Goal: Find specific page/section: Find specific page/section

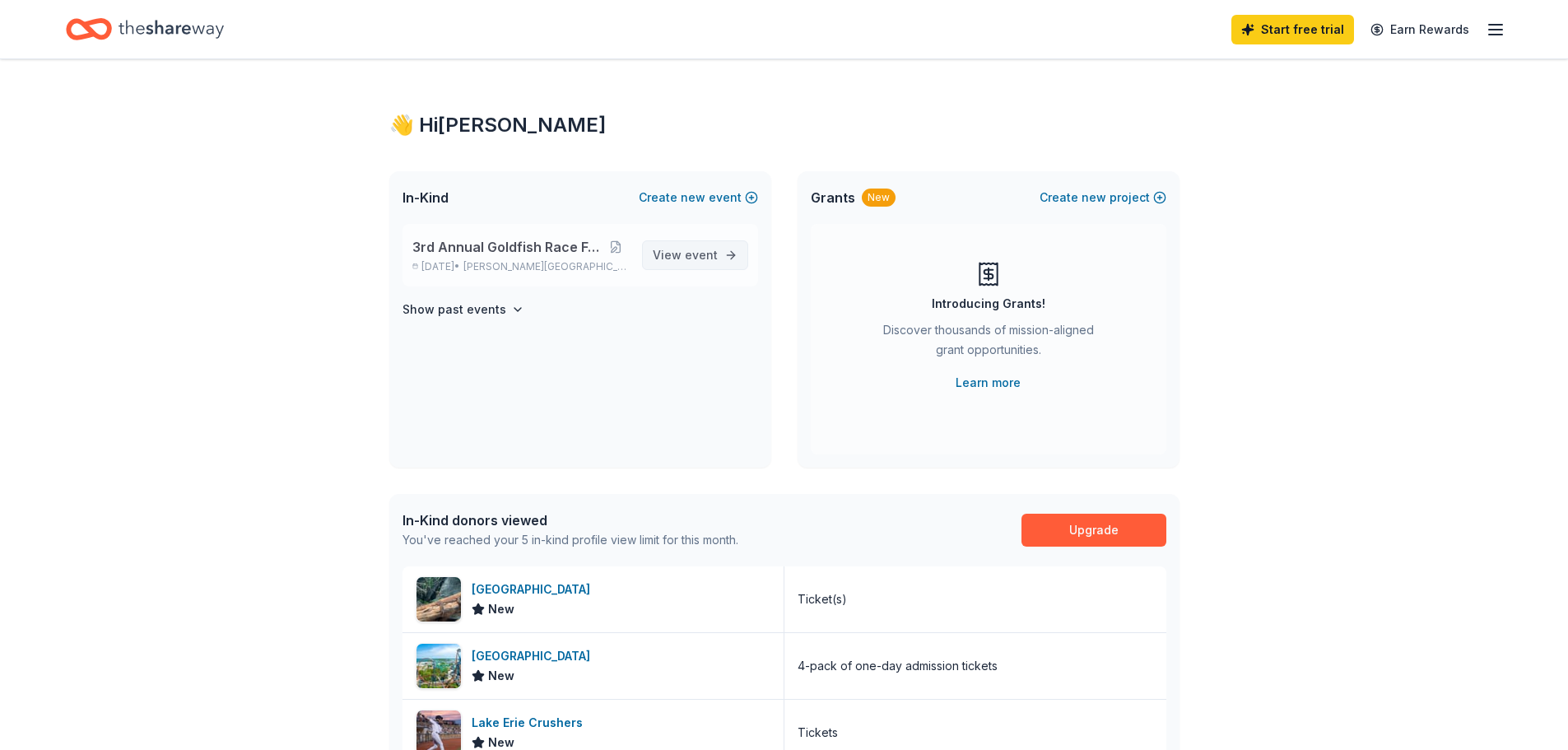
click at [709, 256] on span "event" at bounding box center [701, 255] width 33 height 14
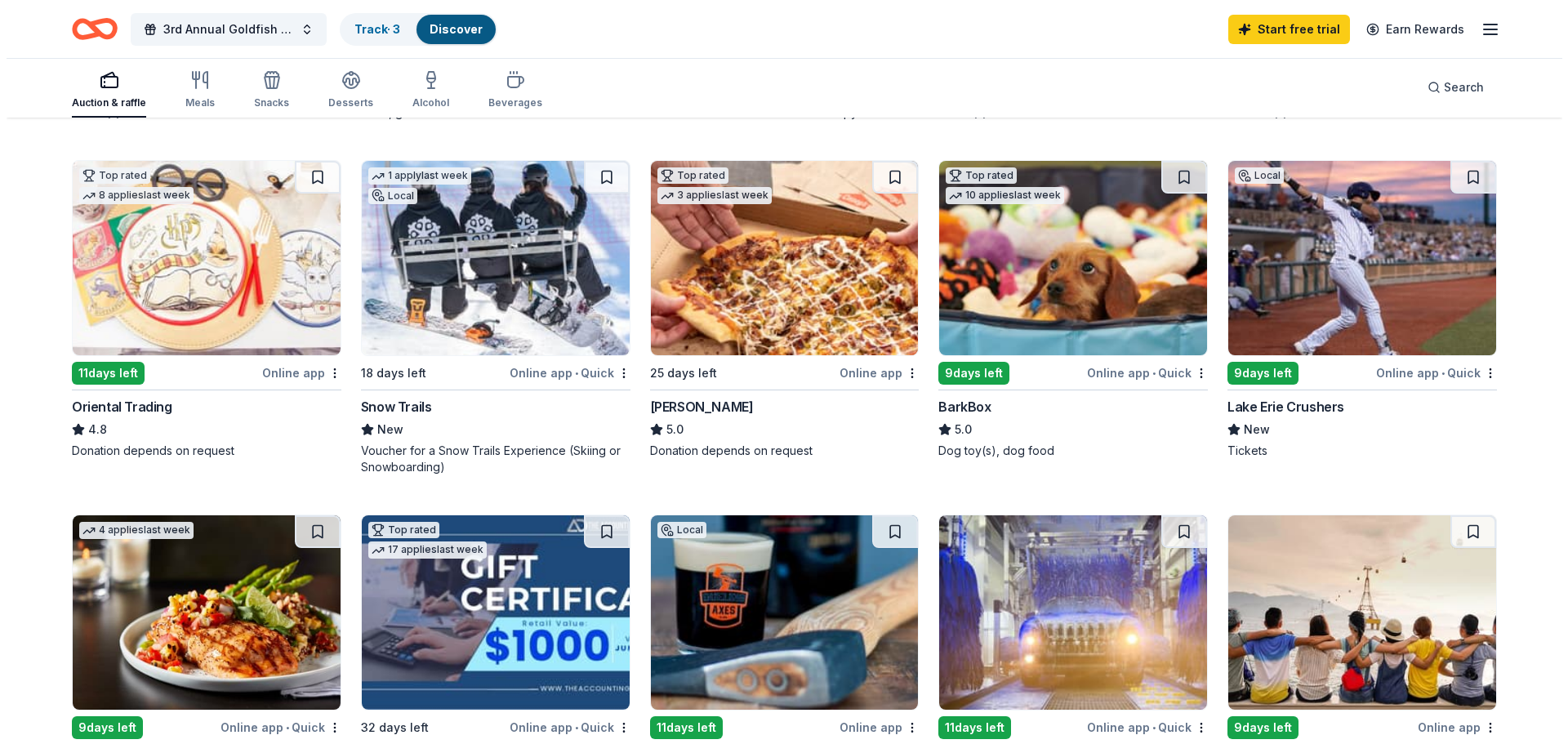
scroll to position [327, 0]
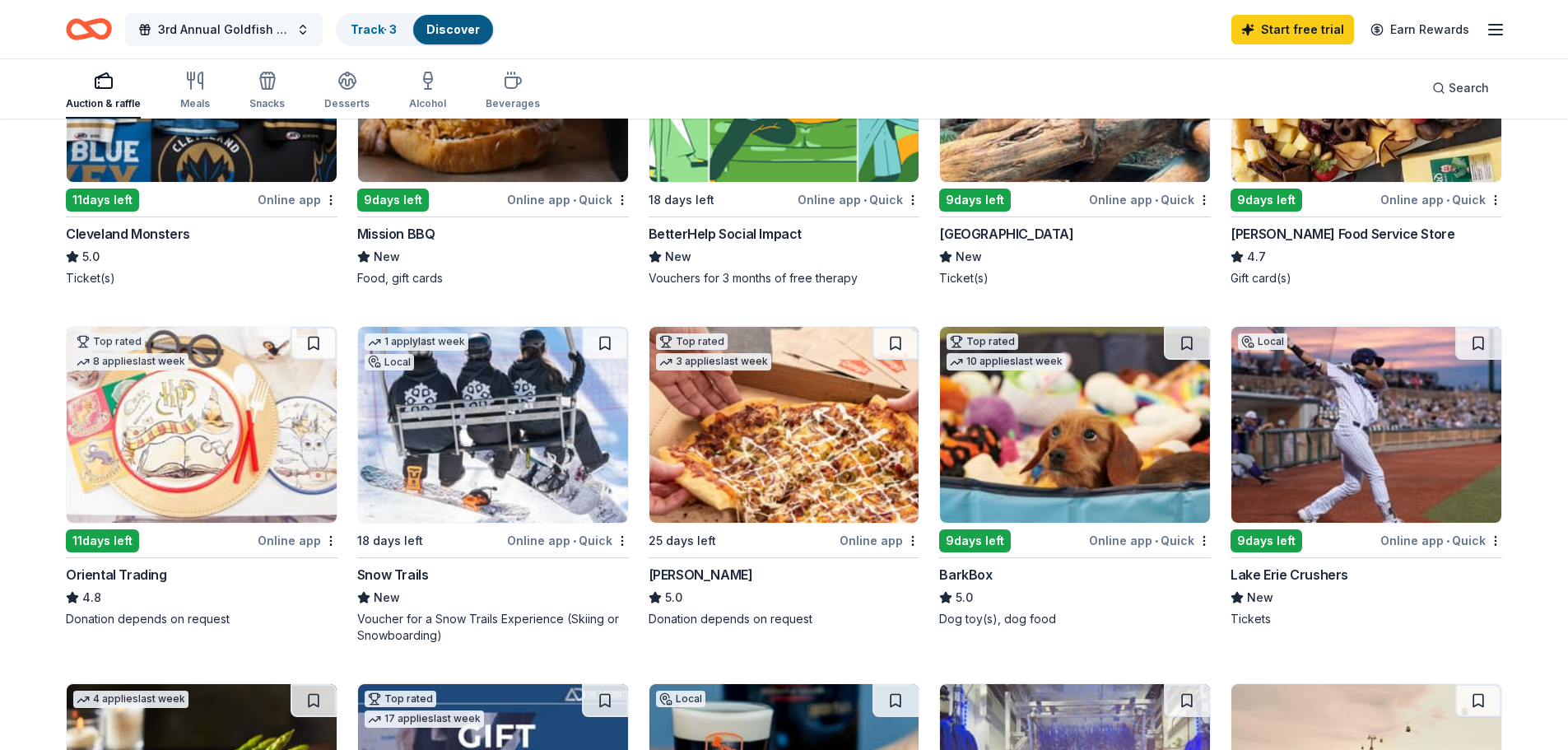
click at [267, 27] on span "3rd Annual Goldfish Race Fundraiser" at bounding box center [224, 30] width 131 height 20
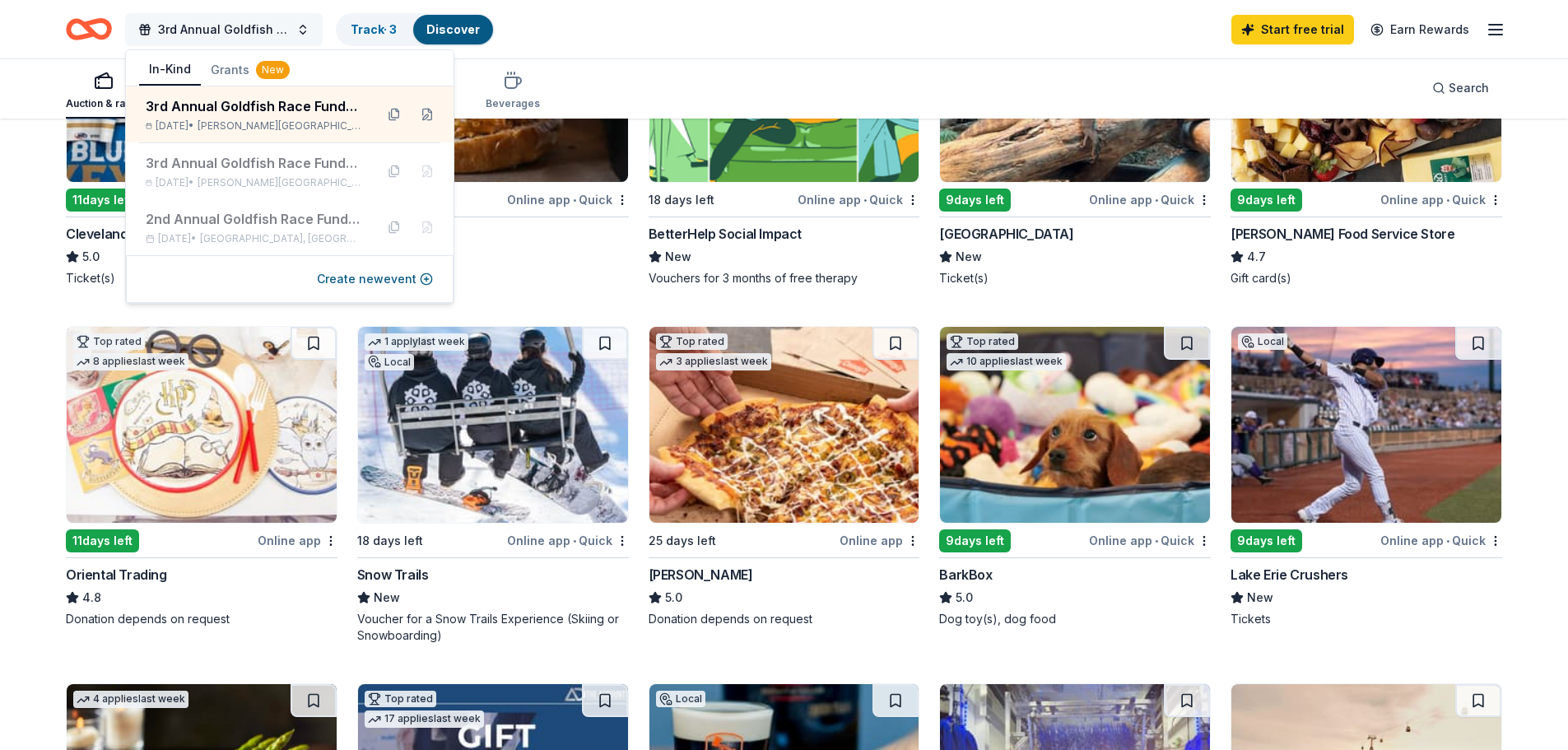
click at [270, 27] on span "3rd Annual Goldfish Race Fundraiser" at bounding box center [224, 30] width 131 height 20
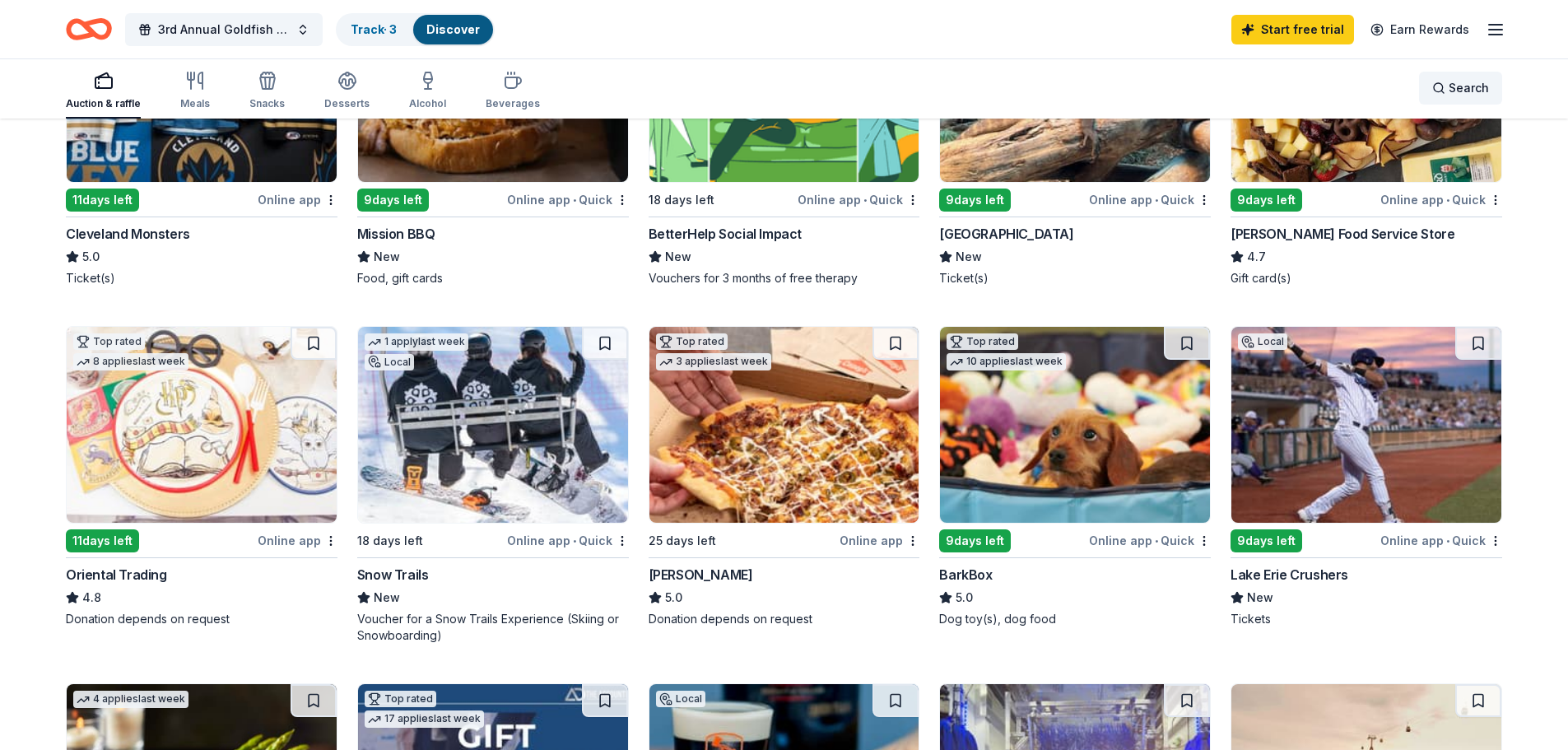
click at [1443, 90] on div "Search" at bounding box center [1460, 88] width 57 height 20
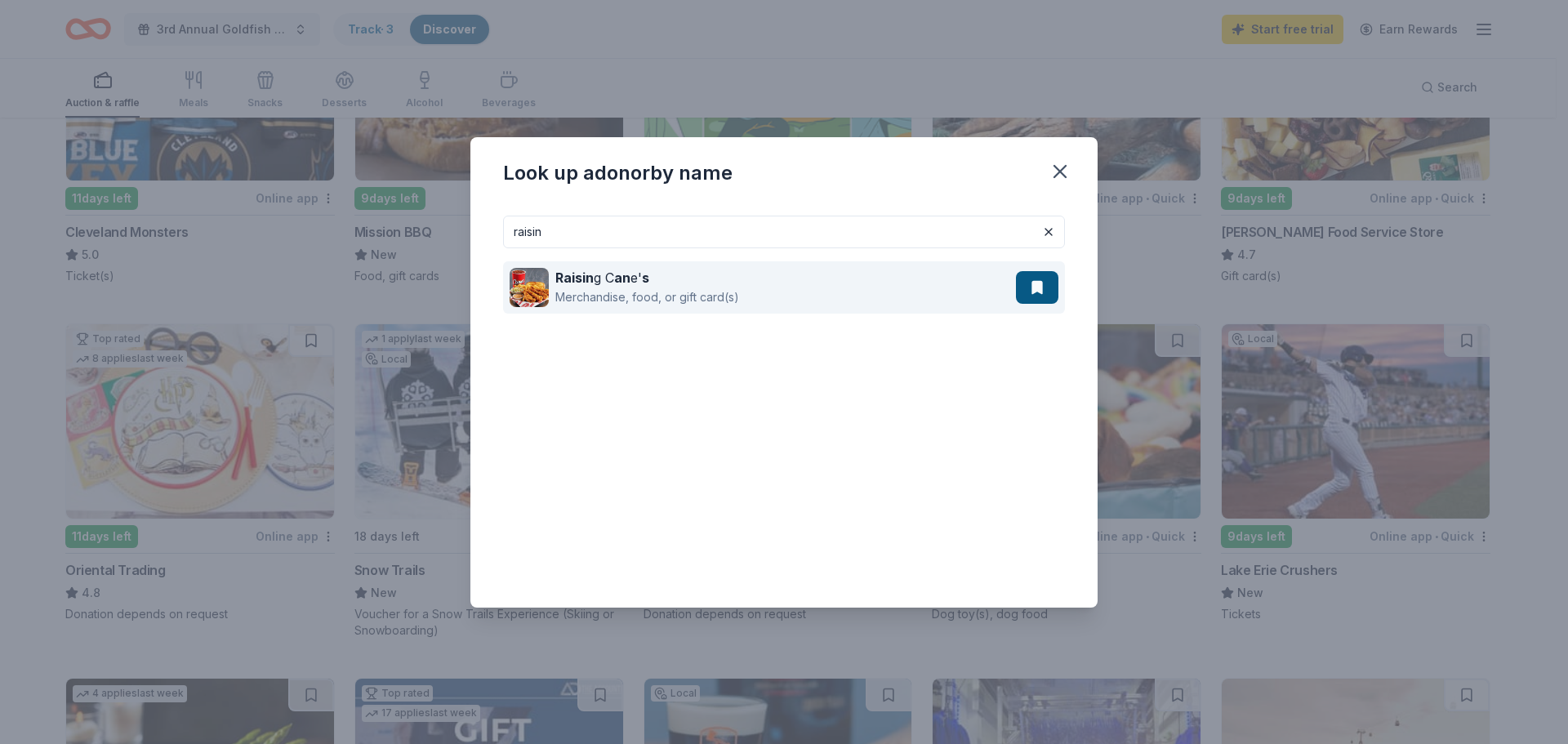
type input "raisin"
click at [787, 289] on div "Raisin g C an e' s Merchandise, food, or gift card(s)" at bounding box center [763, 288] width 507 height 52
